Goal: Information Seeking & Learning: Learn about a topic

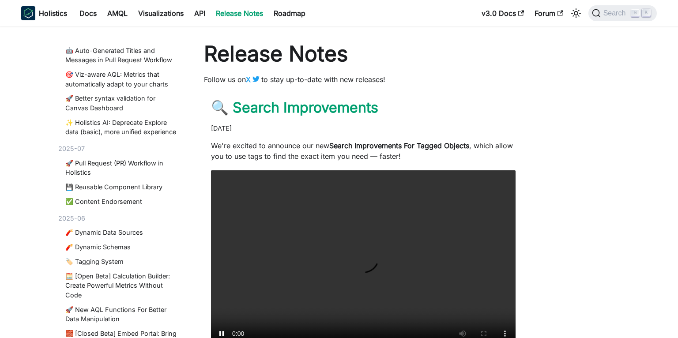
scroll to position [401, 0]
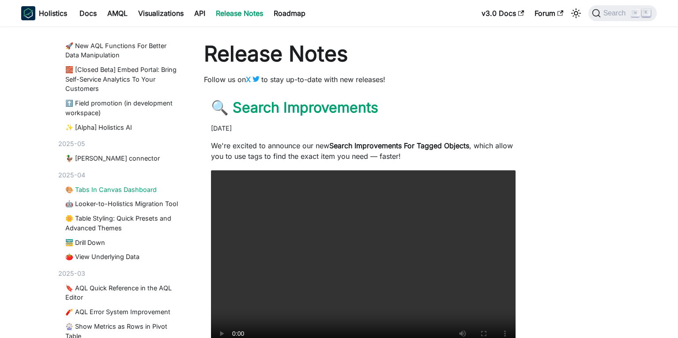
click at [113, 185] on link "🎨 Tabs In Canvas Dashboard" at bounding box center [122, 190] width 114 height 10
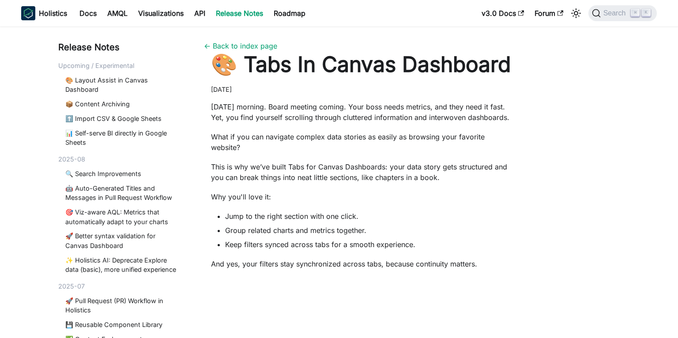
click at [305, 161] on p "This is why we’ve built Tabs for Canvas Dashboards: your data story gets struct…" at bounding box center [363, 171] width 304 height 21
drag, startPoint x: 176, startPoint y: 140, endPoint x: 281, endPoint y: 172, distance: 109.7
click at [281, 172] on p "This is why we’ve built Tabs for Canvas Dashboards: your data story gets struct…" at bounding box center [363, 171] width 304 height 21
click at [332, 192] on div "[DATE] morning. Board meeting coming. Your boss needs metrics, and they need it…" at bounding box center [363, 293] width 304 height 385
click at [419, 149] on div "[DATE] morning. Board meeting coming. Your boss needs metrics, and they need it…" at bounding box center [363, 293] width 304 height 385
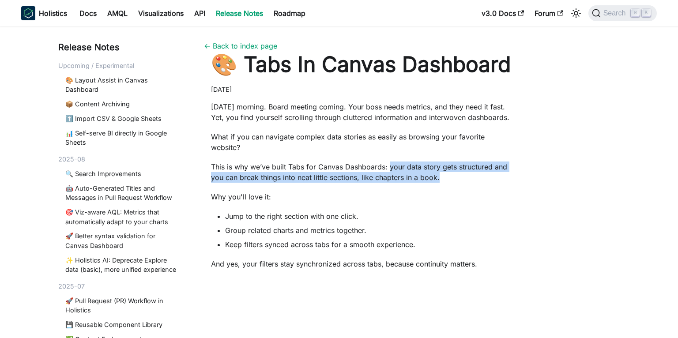
drag, startPoint x: 453, startPoint y: 167, endPoint x: 389, endPoint y: 155, distance: 65.1
click at [389, 161] on p "This is why we’ve built Tabs for Canvas Dashboards: your data story gets struct…" at bounding box center [363, 171] width 304 height 21
drag, startPoint x: 389, startPoint y: 155, endPoint x: 458, endPoint y: 171, distance: 70.5
click at [458, 171] on p "This is why we’ve built Tabs for Canvas Dashboards: your data story gets struct…" at bounding box center [363, 171] width 304 height 21
